Goal: Transaction & Acquisition: Purchase product/service

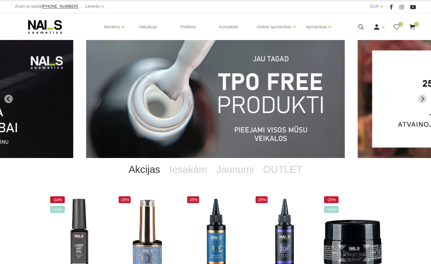
click at [359, 27] on icon at bounding box center [360, 26] width 7 height 7
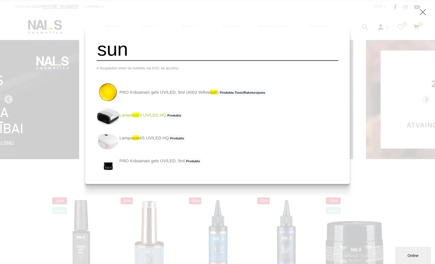
type input "sun"
click at [120, 119] on img at bounding box center [108, 115] width 23 height 23
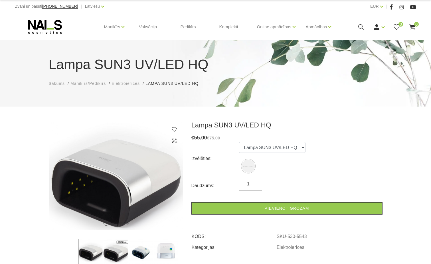
click at [219, 236] on td "KODS:" at bounding box center [233, 234] width 85 height 11
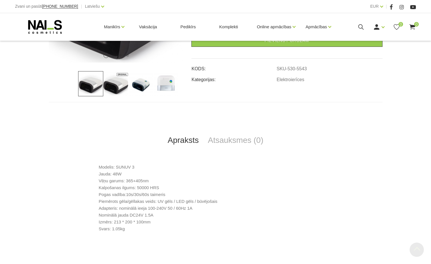
scroll to position [194, 0]
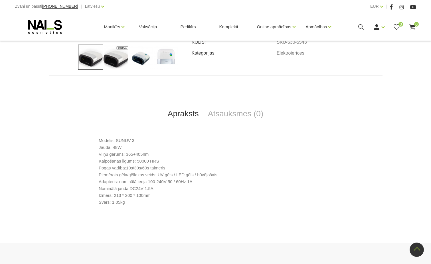
click at [45, 124] on div "Apraksts Atsauksmes (0) Modelis: SUNUV 3 Jauda: 48W Viļņu garums: 365+405nm Kal…" at bounding box center [216, 144] width 342 height 139
